Goal: Information Seeking & Learning: Learn about a topic

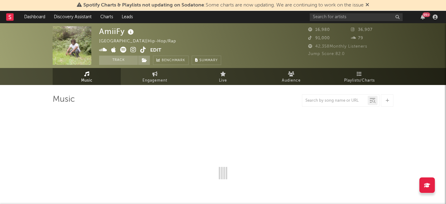
select select "1w"
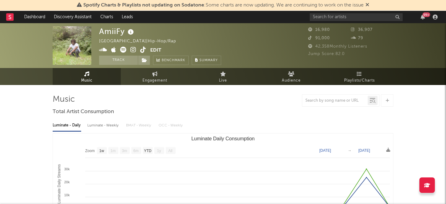
click at [132, 48] on icon at bounding box center [133, 50] width 6 height 6
select select "1w"
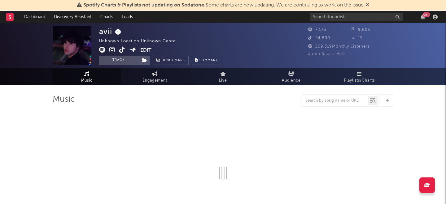
select select "1w"
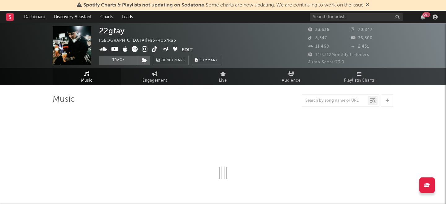
select select "6m"
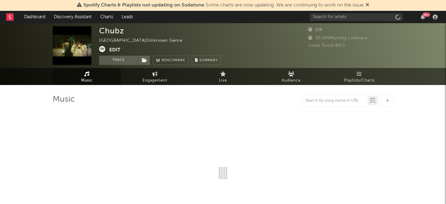
select select "1w"
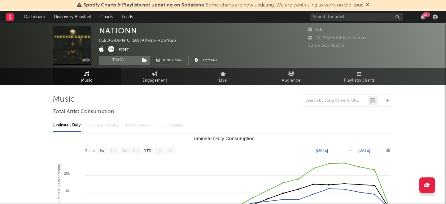
select select "1w"
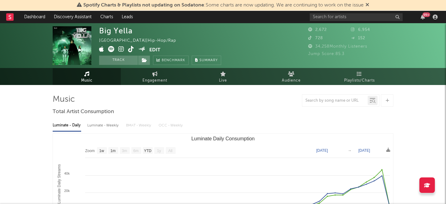
select select "1w"
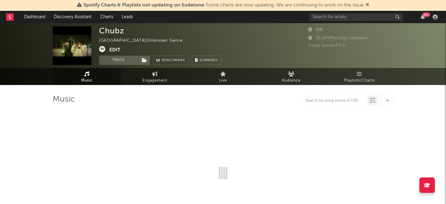
select select "1w"
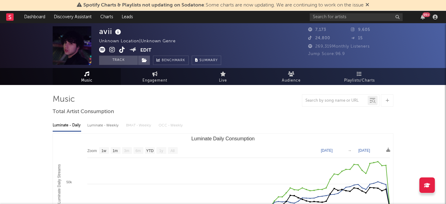
select select "1w"
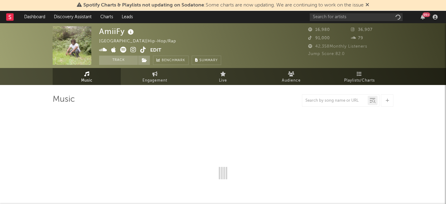
select select "1w"
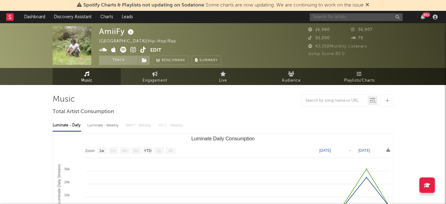
click at [332, 15] on input "text" at bounding box center [356, 17] width 93 height 8
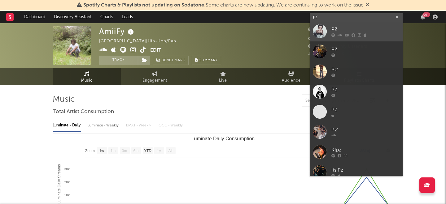
type input "pz'"
click at [330, 29] on link "PZ" at bounding box center [356, 31] width 93 height 20
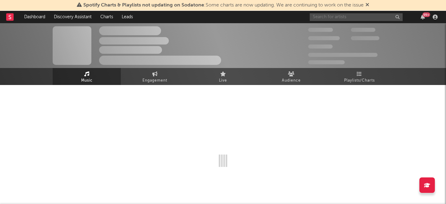
click at [328, 20] on input "text" at bounding box center [356, 17] width 93 height 8
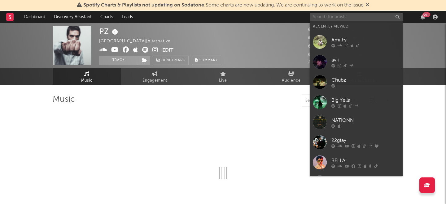
select select "6m"
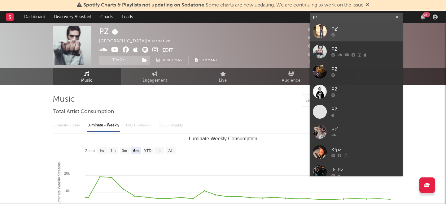
type input "pz'"
click at [335, 28] on div "Pz'" at bounding box center [365, 29] width 68 height 7
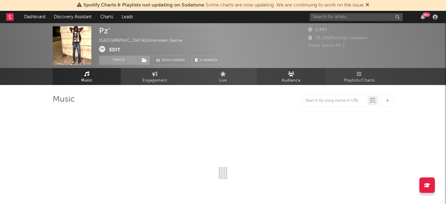
select select "1w"
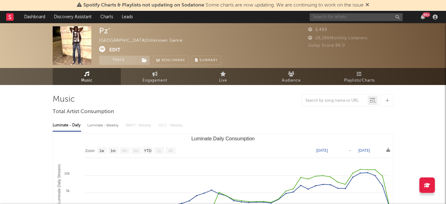
click at [325, 17] on input "text" at bounding box center [356, 17] width 93 height 8
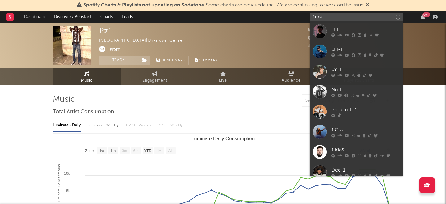
type input "1onam"
